Goal: Information Seeking & Learning: Learn about a topic

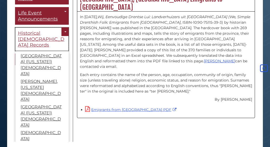
scroll to position [3, 0]
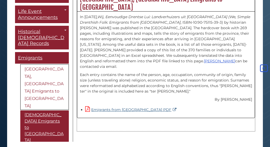
click at [117, 108] on link "Emigrants from Drenthe PDF" at bounding box center [131, 110] width 93 height 5
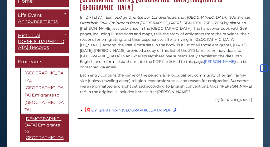
scroll to position [145, 0]
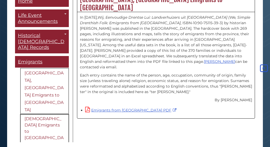
click at [50, 115] on link "[DEMOGRAPHIC_DATA] Emigrants to [GEOGRAPHIC_DATA]" at bounding box center [44, 132] width 48 height 34
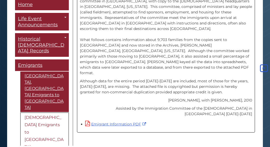
scroll to position [228, 0]
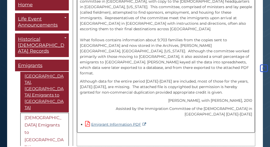
click at [125, 122] on link "Emigrant Information PDF" at bounding box center [116, 124] width 62 height 5
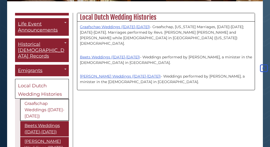
scroll to position [9, 0]
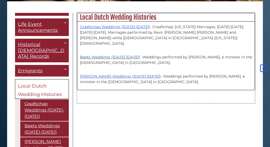
click at [101, 55] on link "Beets Weddings ([DATE]-[DATE])" at bounding box center [110, 57] width 60 height 5
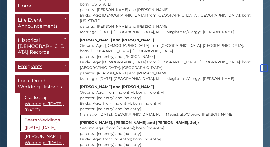
scroll to position [2052, 0]
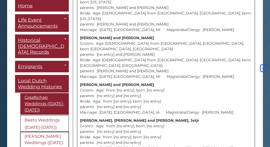
click at [37, 133] on link "[PERSON_NAME] Weddings ([DATE]-[DATE])" at bounding box center [44, 144] width 48 height 22
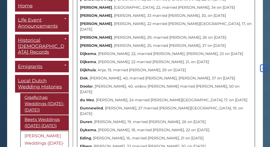
scroll to position [900, 0]
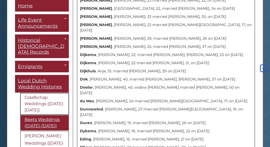
click at [54, 94] on link "Graafschap Weddings ([DATE]-[DATE])" at bounding box center [44, 105] width 48 height 22
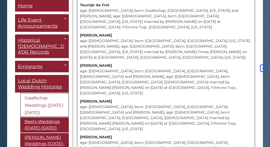
scroll to position [1720, 0]
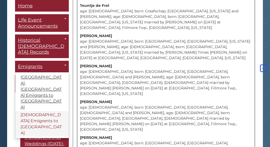
click at [41, 112] on link "[DEMOGRAPHIC_DATA] Emigrants to [GEOGRAPHIC_DATA]" at bounding box center [42, 125] width 54 height 26
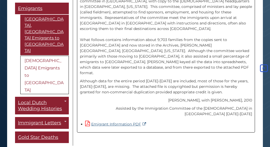
scroll to position [228, 0]
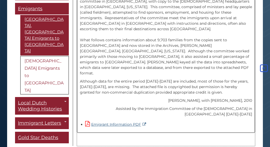
click at [119, 122] on link "Emigrant Information PDF" at bounding box center [116, 124] width 62 height 5
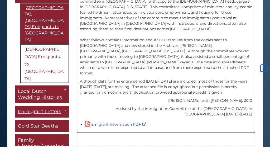
scroll to position [66, 0]
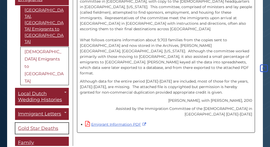
click at [49, 126] on span "Gold Star Deaths" at bounding box center [38, 129] width 40 height 6
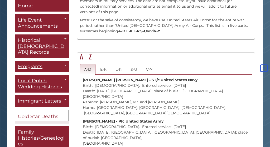
scroll to position [260, 0]
click at [103, 64] on link "E-K" at bounding box center [103, 69] width 15 height 11
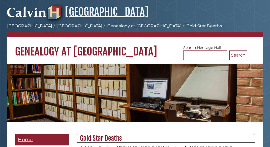
scroll to position [0, 0]
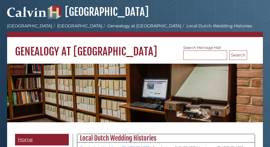
scroll to position [121, 0]
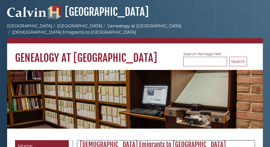
scroll to position [228, 0]
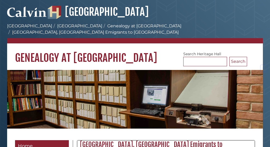
scroll to position [145, 0]
